Goal: Task Accomplishment & Management: Complete application form

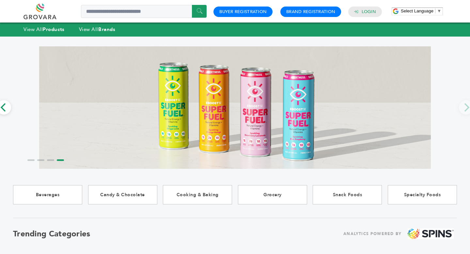
click at [45, 14] on link at bounding box center [48, 12] width 48 height 16
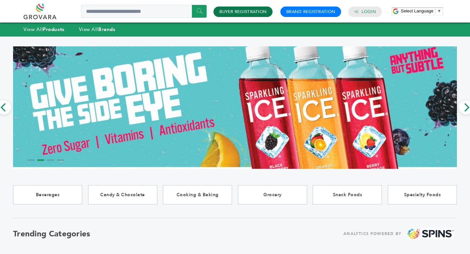
click at [257, 12] on link "Buyer Registration" at bounding box center [242, 12] width 47 height 6
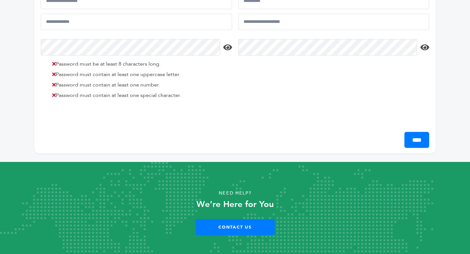
scroll to position [192, 0]
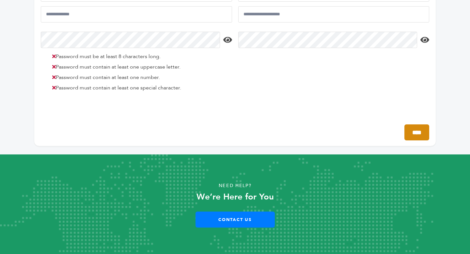
click at [404, 129] on input "****" at bounding box center [416, 132] width 25 height 16
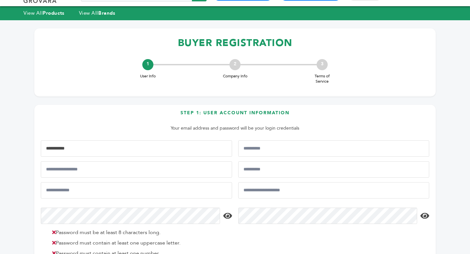
scroll to position [16, 0]
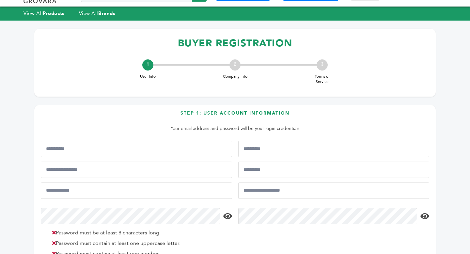
click at [232, 62] on div "2" at bounding box center [234, 64] width 11 height 11
click at [315, 69] on div "3 Terms of Service" at bounding box center [321, 71] width 87 height 25
click at [320, 68] on div "3" at bounding box center [322, 64] width 11 height 11
